Goal: Task Accomplishment & Management: Manage account settings

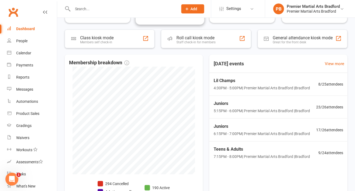
scroll to position [92, 0]
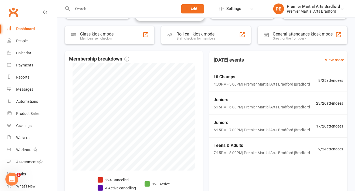
click at [313, 151] on div "Teens & Adults 7:15PM - 8:00PM | Premier Martial Arts Bradford | Bradford 9 / 2…" at bounding box center [278, 149] width 142 height 23
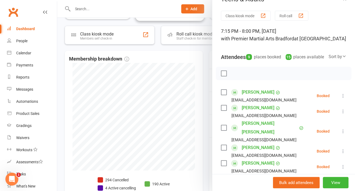
scroll to position [0, 0]
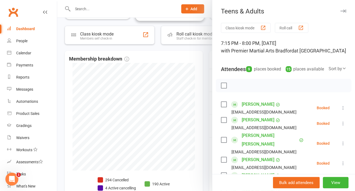
click at [340, 13] on button "button" at bounding box center [343, 11] width 6 height 6
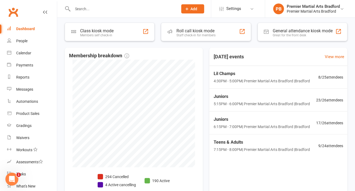
scroll to position [95, 0]
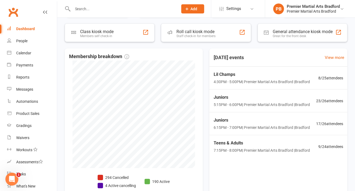
click at [225, 77] on span "Lil Champs" at bounding box center [261, 74] width 96 height 7
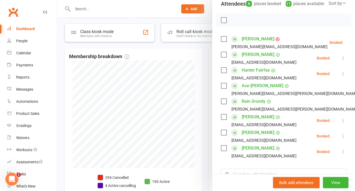
scroll to position [80, 0]
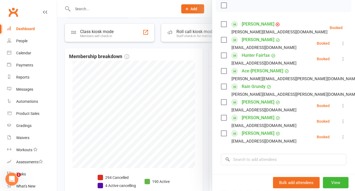
click at [148, 145] on div at bounding box center [206, 95] width 298 height 191
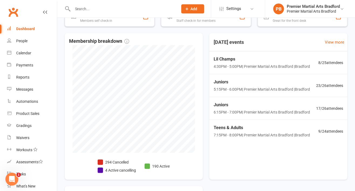
scroll to position [111, 0]
click at [309, 57] on span "Lil Champs" at bounding box center [261, 58] width 96 height 7
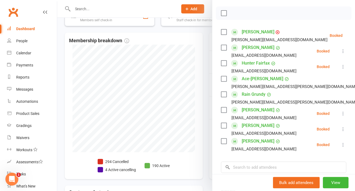
scroll to position [67, 0]
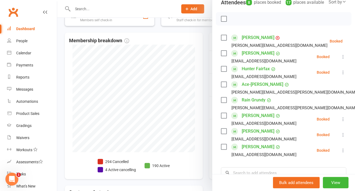
click at [184, 66] on div at bounding box center [206, 95] width 298 height 191
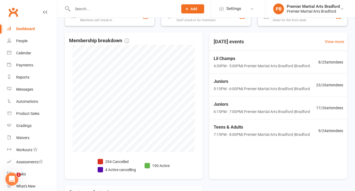
click at [293, 77] on div "Juniors 5:15PM - 6:00PM | Premier Martial Arts [GEOGRAPHIC_DATA] | [GEOGRAPHIC_…" at bounding box center [278, 85] width 142 height 23
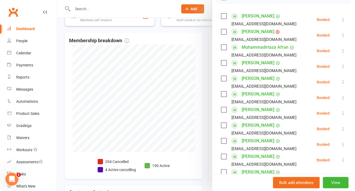
scroll to position [93, 0]
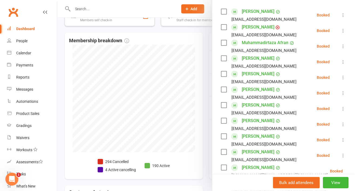
click at [192, 47] on div at bounding box center [206, 95] width 298 height 191
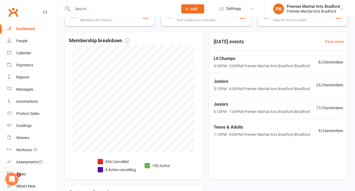
click at [266, 132] on span "7:15PM - 8:00PM | Premier Martial Arts [GEOGRAPHIC_DATA] | [GEOGRAPHIC_DATA]" at bounding box center [261, 135] width 96 height 6
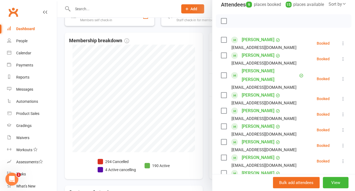
scroll to position [79, 0]
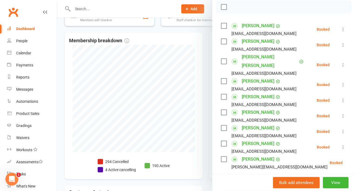
click at [183, 98] on div at bounding box center [206, 95] width 298 height 191
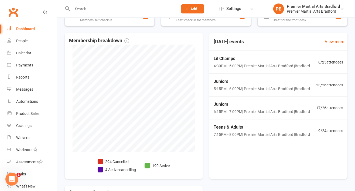
click at [282, 109] on span "6:15PM - 7:00PM | Premier Martial Arts Bradford | [GEOGRAPHIC_DATA]" at bounding box center [261, 112] width 96 height 6
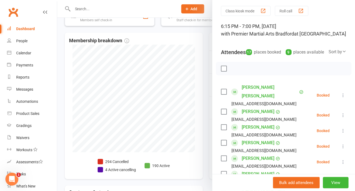
scroll to position [0, 0]
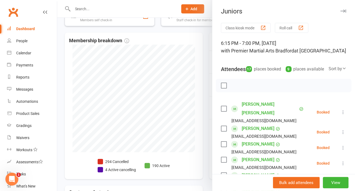
click at [340, 9] on button "button" at bounding box center [343, 11] width 6 height 6
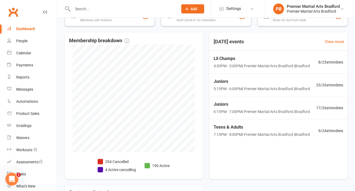
click at [234, 89] on span "5:15PM - 6:00PM | Premier Martial Arts [GEOGRAPHIC_DATA] | [GEOGRAPHIC_DATA]" at bounding box center [261, 89] width 96 height 6
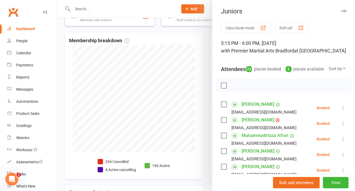
click at [340, 12] on icon "button" at bounding box center [343, 10] width 6 height 3
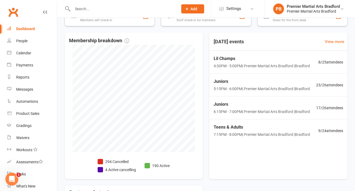
click at [223, 77] on div "Juniors 5:15PM - 6:00PM | Premier Martial Arts [GEOGRAPHIC_DATA] | [GEOGRAPHIC_…" at bounding box center [278, 85] width 142 height 23
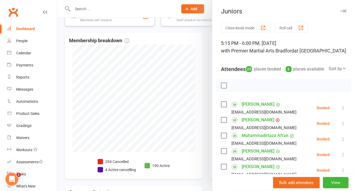
click at [342, 9] on div "Juniors" at bounding box center [283, 12] width 143 height 8
click at [340, 9] on button "button" at bounding box center [343, 11] width 6 height 6
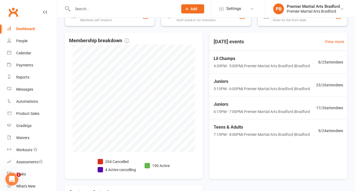
click at [226, 105] on span "Juniors" at bounding box center [261, 104] width 96 height 7
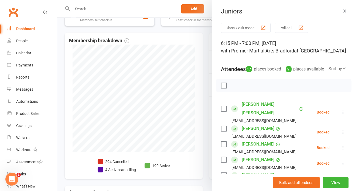
click at [95, 11] on div at bounding box center [206, 95] width 298 height 191
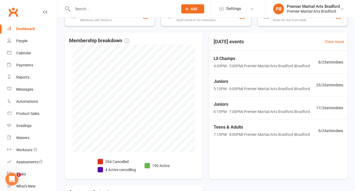
click at [102, 7] on input "text" at bounding box center [122, 9] width 103 height 8
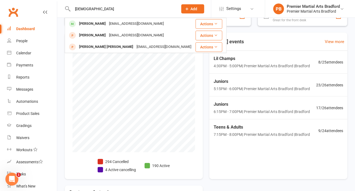
type input "[DEMOGRAPHIC_DATA]"
click at [96, 29] on div "[PERSON_NAME] [EMAIL_ADDRESS][DOMAIN_NAME]" at bounding box center [130, 23] width 130 height 11
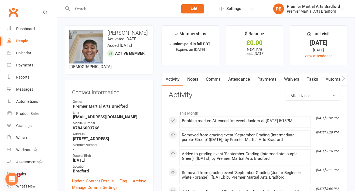
click at [105, 10] on input "text" at bounding box center [122, 9] width 103 height 8
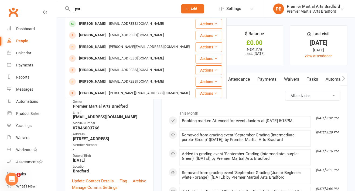
type input "pari"
click at [91, 28] on div "[PERSON_NAME] [EMAIL_ADDRESS][DOMAIN_NAME]" at bounding box center [130, 23] width 130 height 11
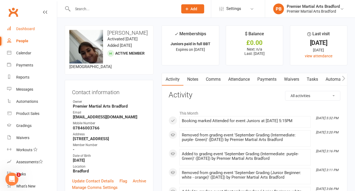
click at [26, 30] on div "Dashboard" at bounding box center [25, 29] width 19 height 4
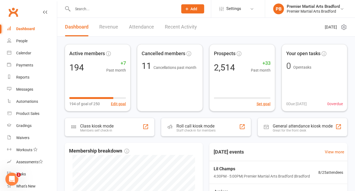
click at [278, 171] on span "Lil Champs" at bounding box center [261, 169] width 96 height 7
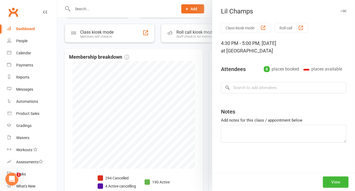
scroll to position [98, 0]
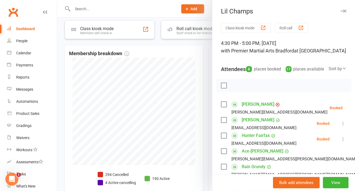
click at [340, 11] on icon "button" at bounding box center [343, 10] width 6 height 3
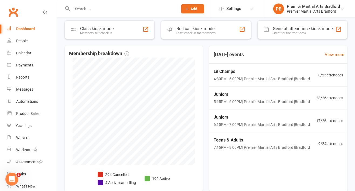
click at [268, 70] on span "Lil Champs" at bounding box center [261, 71] width 96 height 7
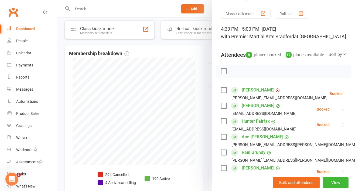
scroll to position [0, 0]
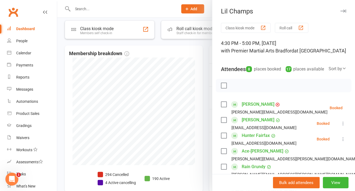
click at [189, 62] on div at bounding box center [206, 95] width 298 height 191
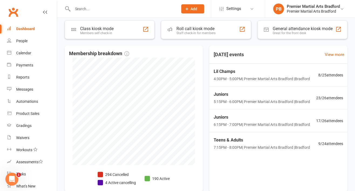
click at [269, 75] on div "Lil Champs 4:30PM - 5:00PM | Premier Martial Arts [GEOGRAPHIC_DATA] | [GEOGRAPH…" at bounding box center [261, 75] width 96 height 14
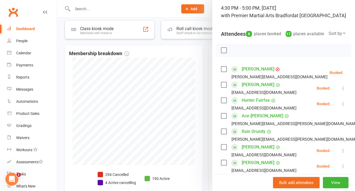
scroll to position [34, 0]
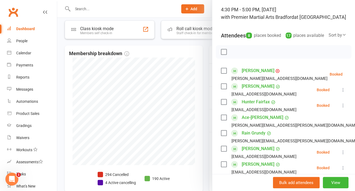
click at [179, 58] on div at bounding box center [206, 95] width 298 height 191
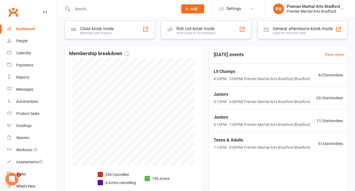
click at [252, 76] on span "4:30PM - 5:00PM | Premier Martial Arts [GEOGRAPHIC_DATA] | [GEOGRAPHIC_DATA]" at bounding box center [261, 79] width 96 height 6
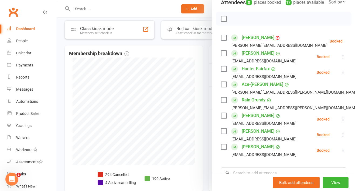
scroll to position [77, 0]
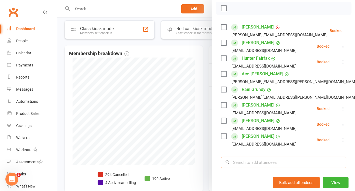
click at [233, 168] on input "search" at bounding box center [283, 162] width 125 height 11
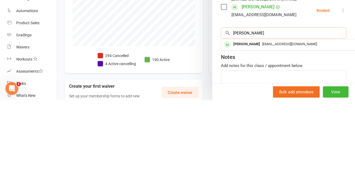
scroll to position [116, 0]
type input "[PERSON_NAME]"
click at [246, 139] on div "[PERSON_NAME]" at bounding box center [246, 135] width 31 height 8
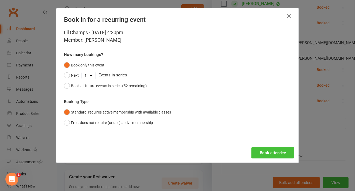
click at [267, 152] on button "Book attendee" at bounding box center [272, 152] width 43 height 11
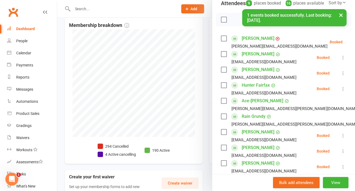
scroll to position [61, 0]
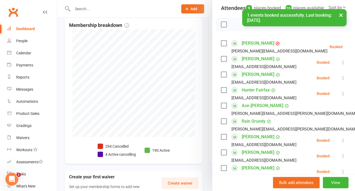
click at [221, 62] on label at bounding box center [223, 58] width 5 height 5
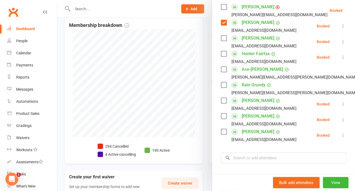
scroll to position [98, 0]
click at [190, 42] on div at bounding box center [206, 95] width 298 height 191
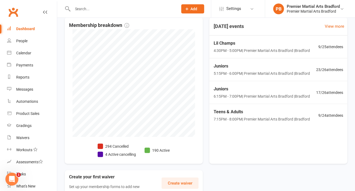
click at [271, 111] on span "Teens & Adults" at bounding box center [261, 112] width 96 height 7
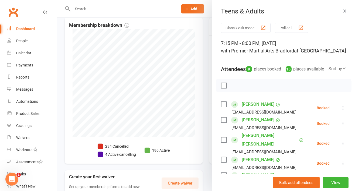
click at [316, 144] on div "Booked" at bounding box center [322, 144] width 13 height 4
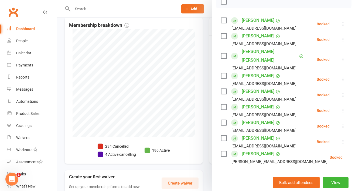
scroll to position [85, 0]
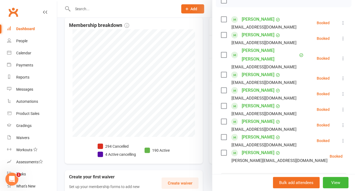
click at [188, 62] on div at bounding box center [206, 95] width 298 height 191
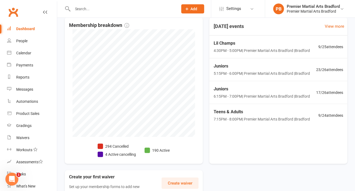
click at [282, 71] on span "5:15PM - 6:00PM | Premier Martial Arts [GEOGRAPHIC_DATA] | [GEOGRAPHIC_DATA]" at bounding box center [261, 74] width 96 height 6
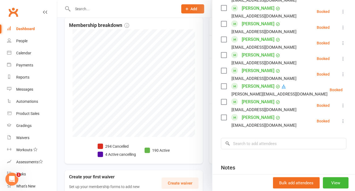
scroll to position [331, 0]
click at [196, 47] on div at bounding box center [206, 95] width 298 height 191
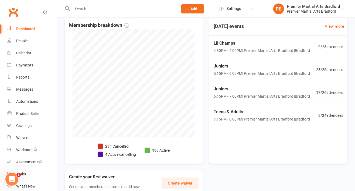
click at [308, 95] on span "6:15PM - 7:00PM | Premier Martial Arts Bradford | [GEOGRAPHIC_DATA]" at bounding box center [261, 97] width 96 height 6
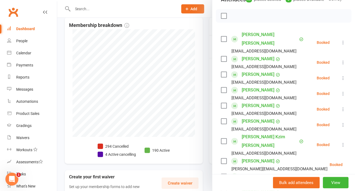
scroll to position [70, 0]
click at [198, 40] on div at bounding box center [206, 95] width 298 height 191
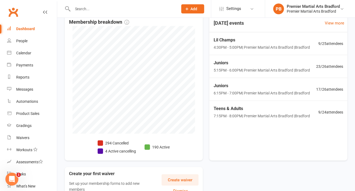
scroll to position [136, 0]
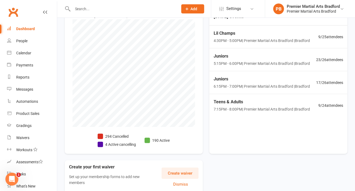
click at [289, 42] on span "4:30PM - 5:00PM | Premier Martial Arts [GEOGRAPHIC_DATA] | [GEOGRAPHIC_DATA]" at bounding box center [261, 41] width 96 height 6
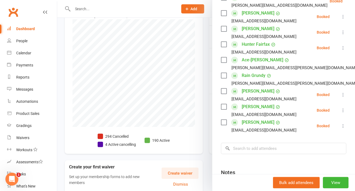
scroll to position [111, 0]
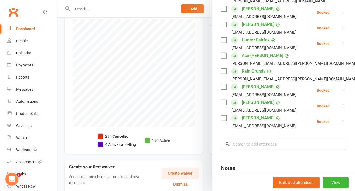
click at [196, 51] on div at bounding box center [206, 95] width 298 height 191
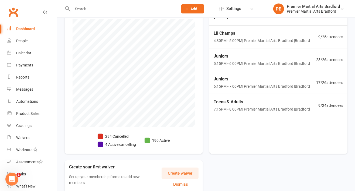
click at [247, 38] on span "4:30PM - 5:00PM | Premier Martial Arts [GEOGRAPHIC_DATA] | [GEOGRAPHIC_DATA]" at bounding box center [261, 41] width 96 height 6
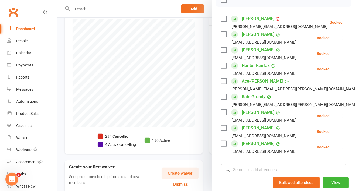
scroll to position [91, 0]
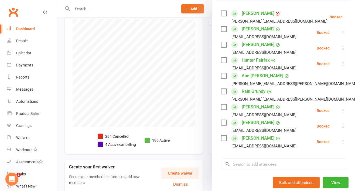
click at [221, 141] on label at bounding box center [223, 138] width 5 height 5
click at [222, 141] on label at bounding box center [223, 138] width 5 height 5
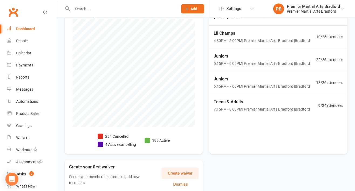
click at [246, 32] on span "Lil Champs" at bounding box center [261, 33] width 96 height 7
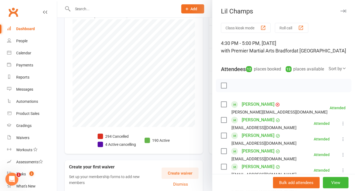
click at [340, 11] on icon "button" at bounding box center [343, 10] width 6 height 3
